Goal: Task Accomplishment & Management: Complete application form

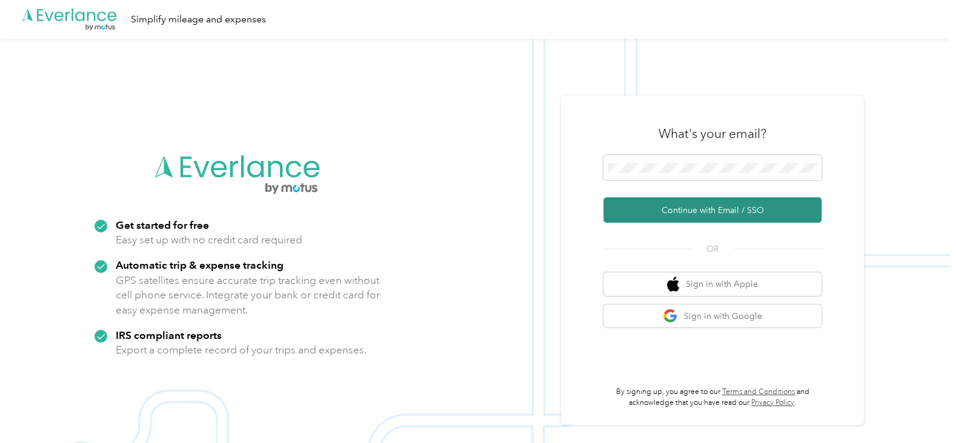
click at [387, 208] on button "Continue with Email / SSO" at bounding box center [712, 209] width 218 height 25
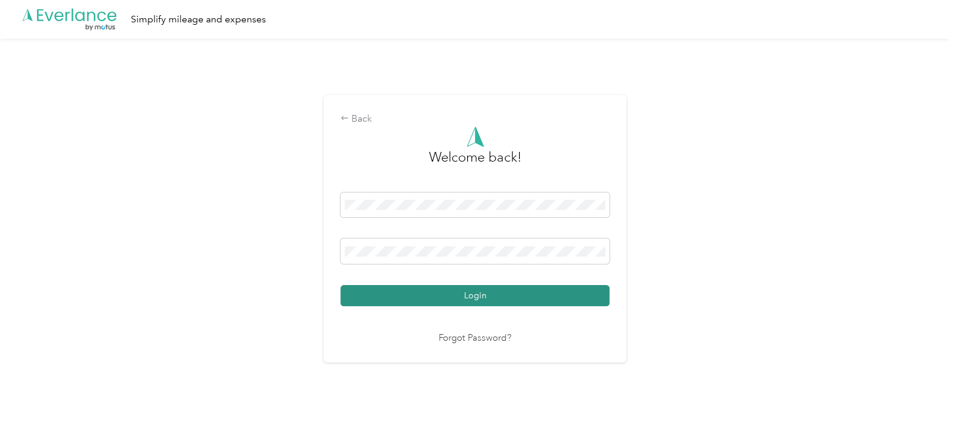
click at [387, 294] on button "Login" at bounding box center [474, 295] width 269 height 21
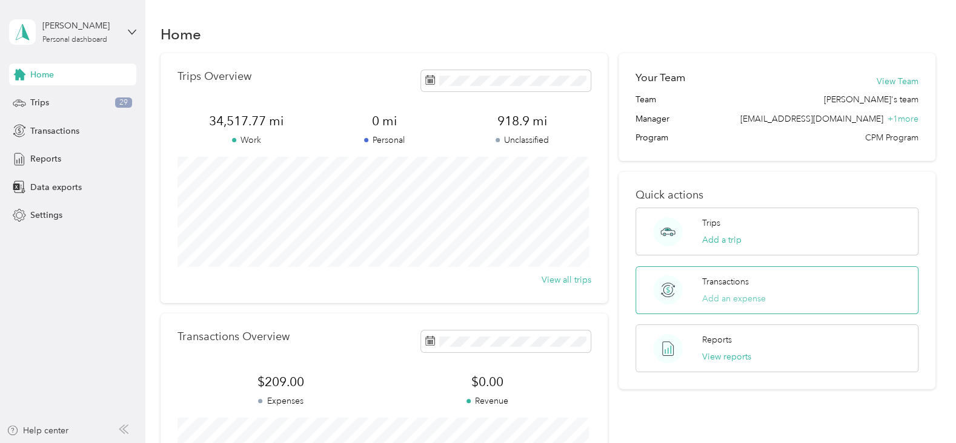
click at [387, 301] on button "Add an expense" at bounding box center [733, 299] width 64 height 13
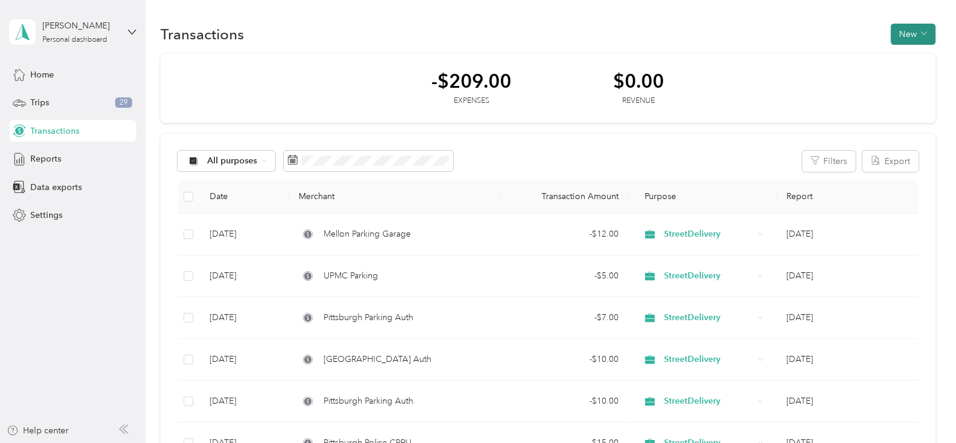
click at [387, 33] on button "New" at bounding box center [912, 34] width 45 height 21
click at [387, 50] on span "Expense" at bounding box center [906, 56] width 33 height 13
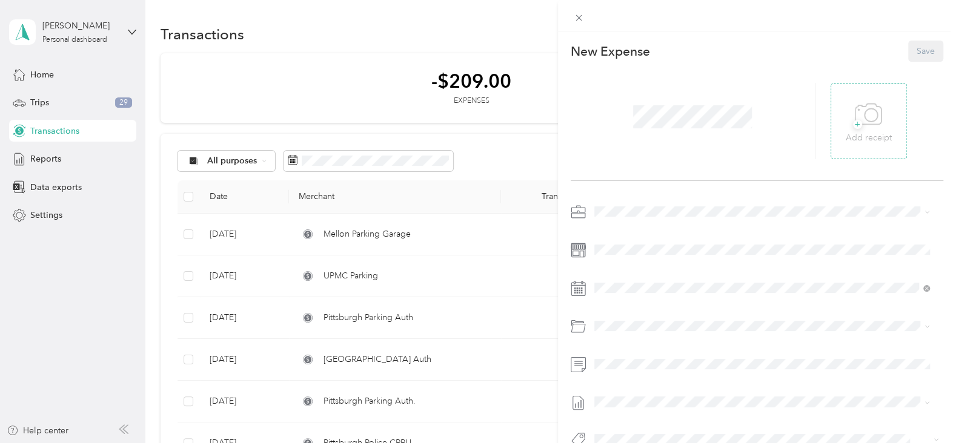
click at [387, 116] on icon at bounding box center [868, 114] width 27 height 33
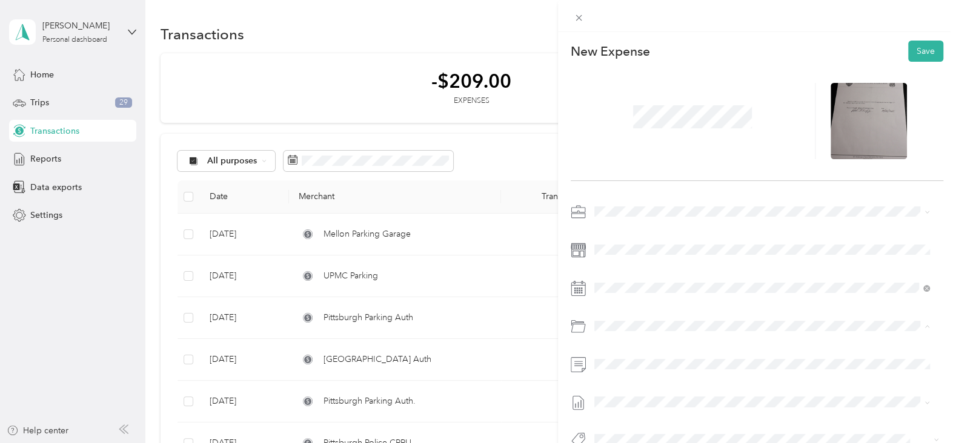
click at [387, 285] on div "Police Reports" at bounding box center [775, 282] width 299 height 13
click at [387, 45] on button "Save" at bounding box center [925, 51] width 35 height 21
